Goal: Information Seeking & Learning: Learn about a topic

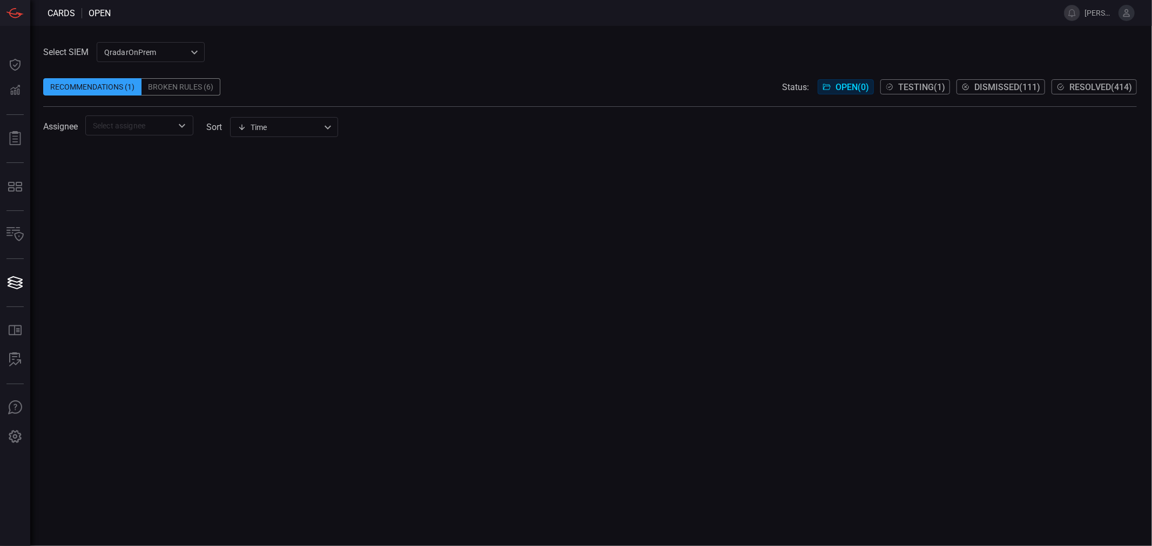
click at [181, 56] on div "QradarOnPrem 5aadb41e-e732-4a7a-884f-5c29e918b1b8 ​" at bounding box center [151, 52] width 108 height 20
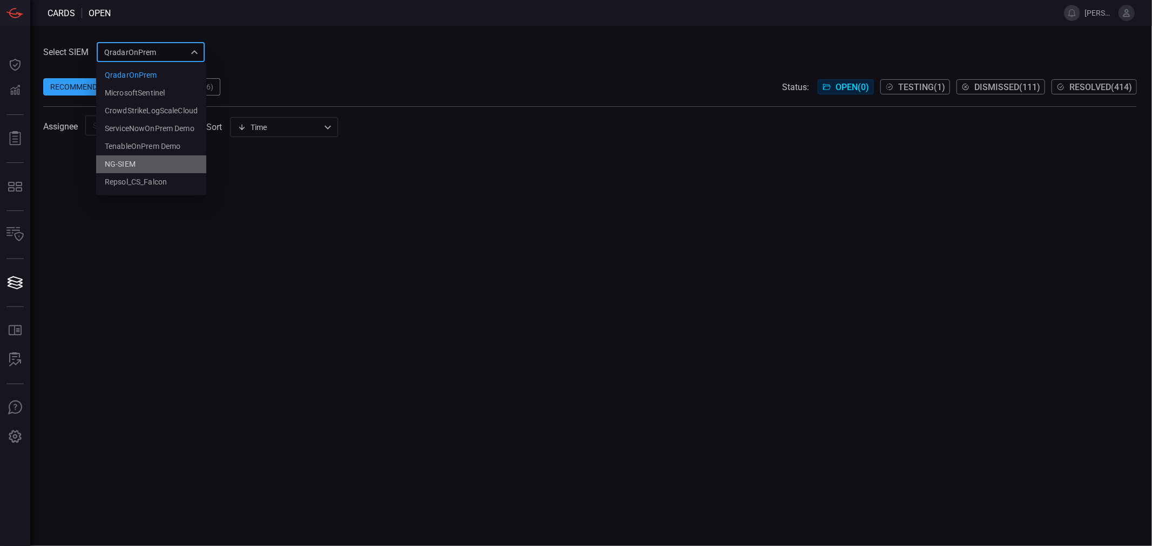
click at [137, 164] on li "NG-SIEM" at bounding box center [151, 164] width 110 height 18
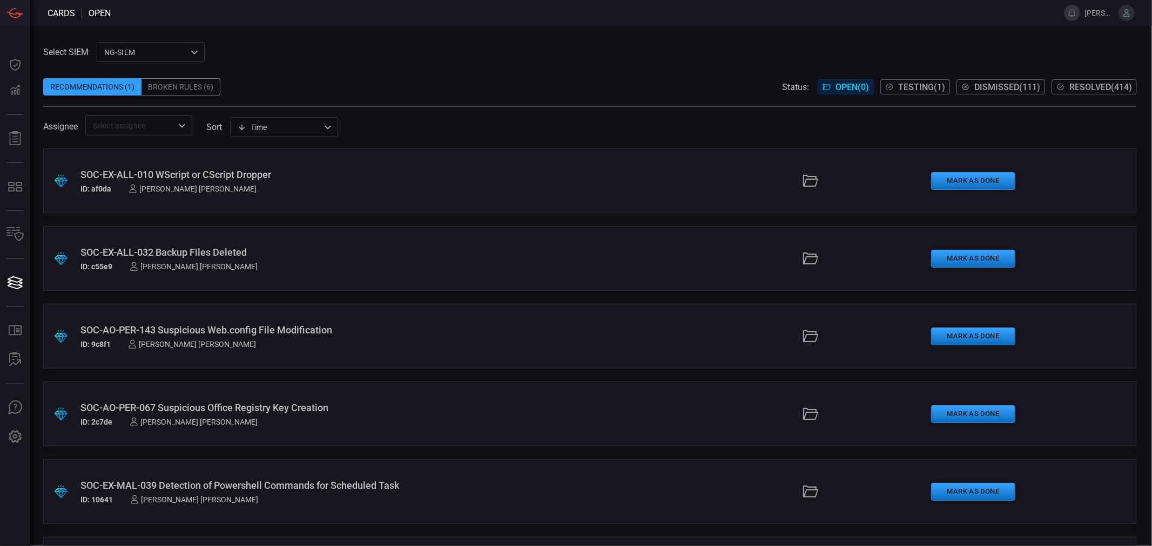
click at [284, 126] on div "Time visibleUpdateTime ​" at bounding box center [284, 127] width 108 height 20
click at [266, 164] on li "Description" at bounding box center [285, 168] width 108 height 18
type input "description"
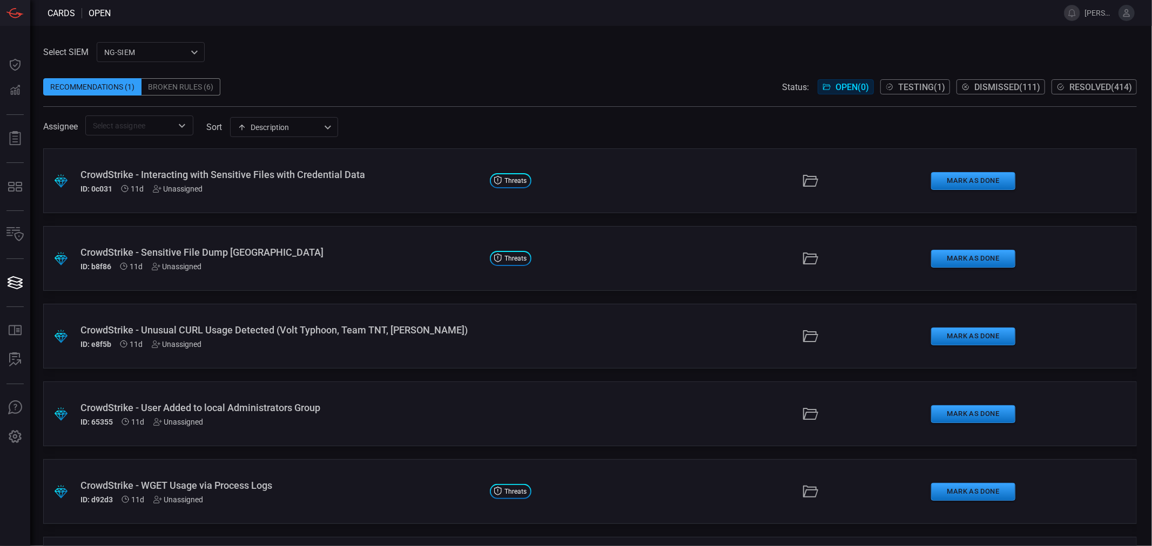
scroll to position [215, 0]
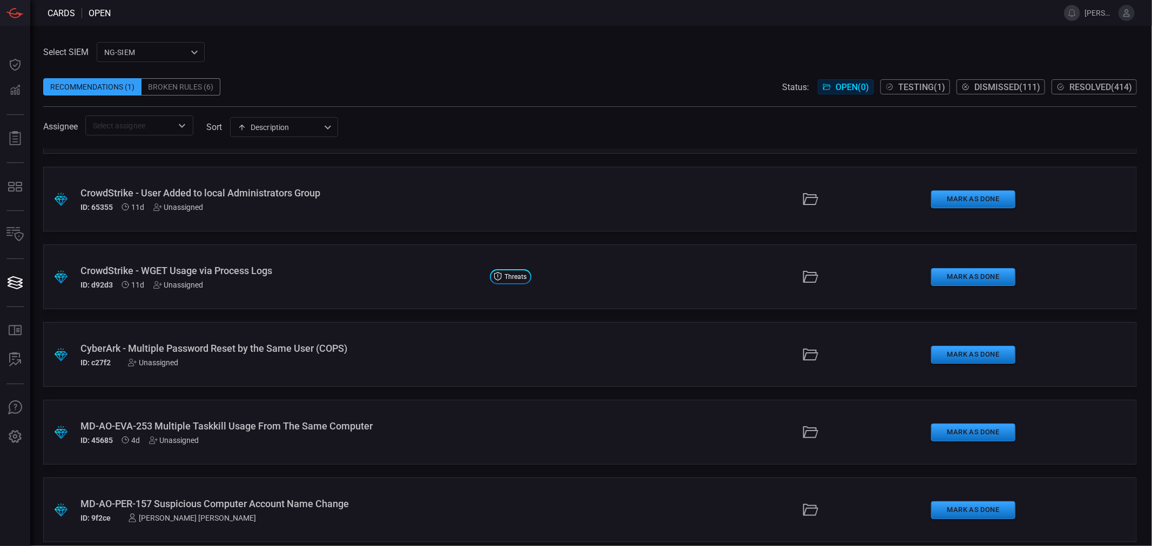
click at [358, 344] on div "CyberArk - Multiple Password Reset by the Same User (COPS)" at bounding box center [280, 348] width 401 height 11
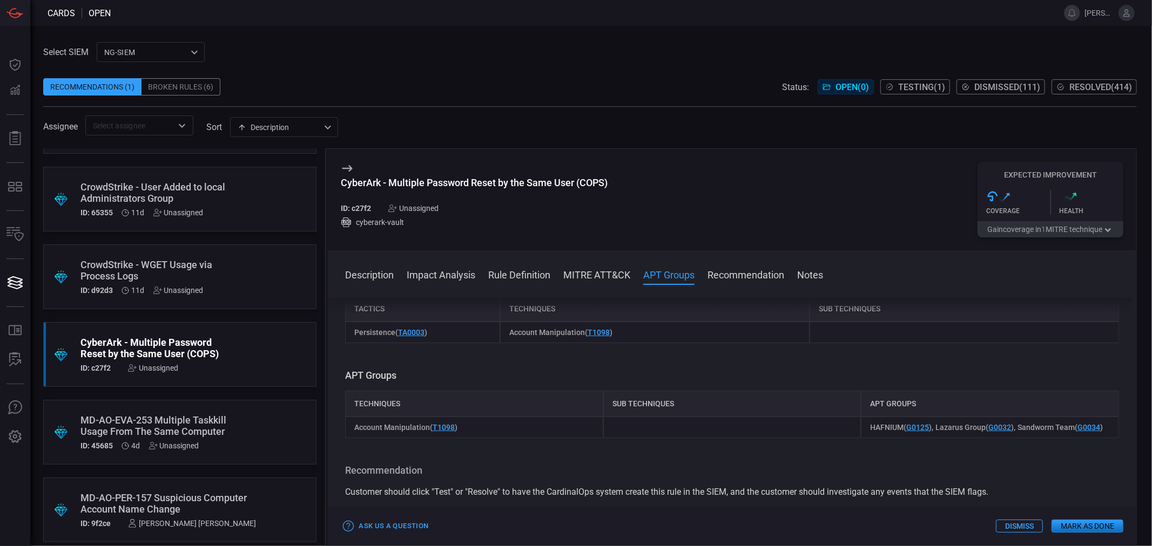
scroll to position [240, 0]
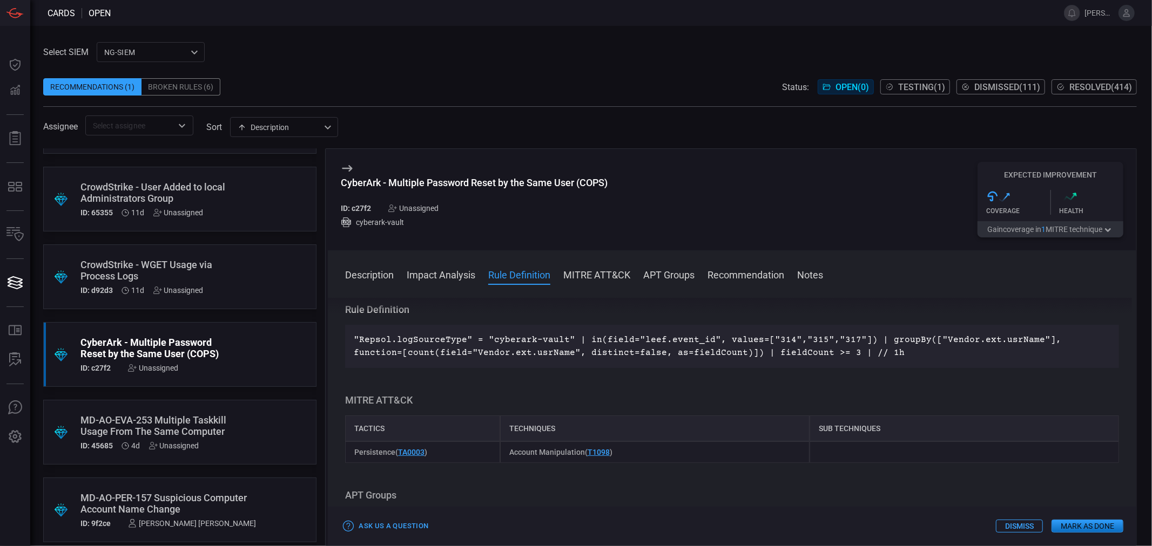
click at [739, 347] on p ""Repsol.logSourceType" = "cyberark-vault" | in(field="leef.event_id", values=["…" at bounding box center [732, 347] width 756 height 26
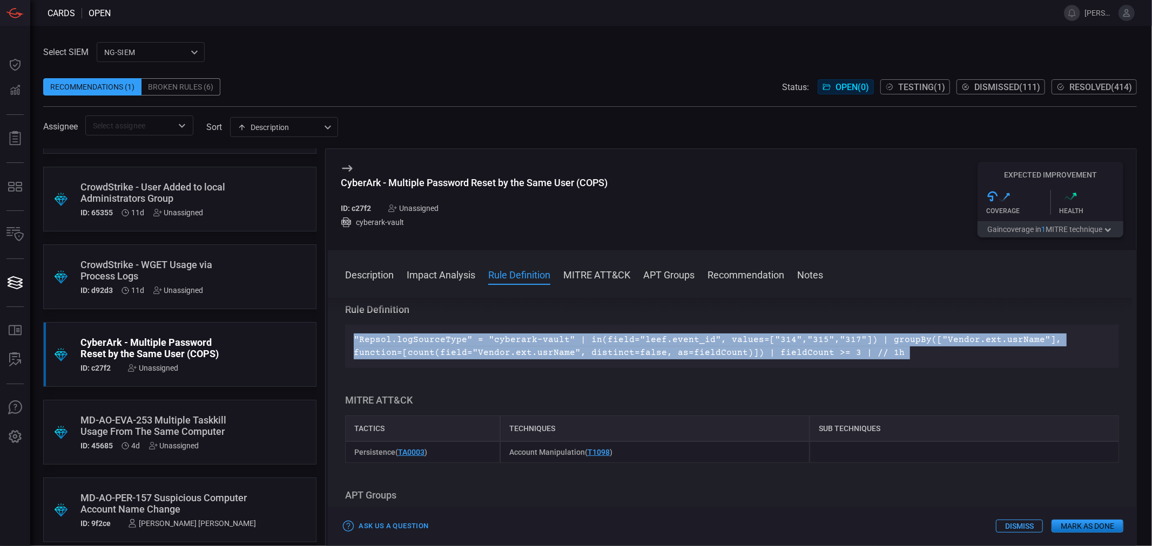
click at [739, 347] on p ""Repsol.logSourceType" = "cyberark-vault" | in(field="leef.event_id", values=["…" at bounding box center [732, 347] width 756 height 26
copy p ""Repsol.logSourceType" = "cyberark-vault" | in(field="leef.event_id", values=["…"
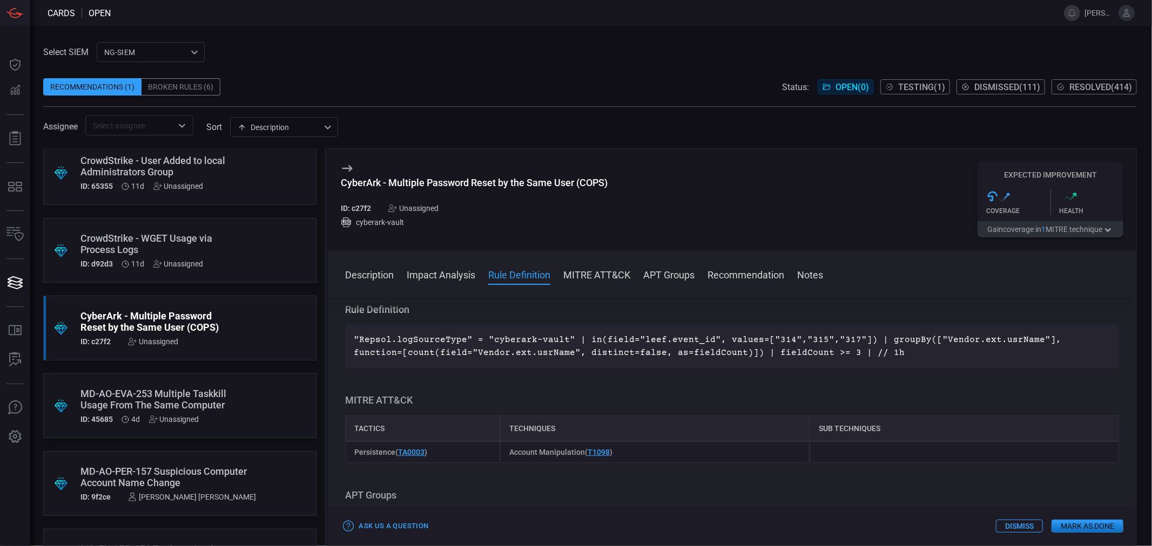
scroll to position [360, 0]
